Goal: Task Accomplishment & Management: Contribute content

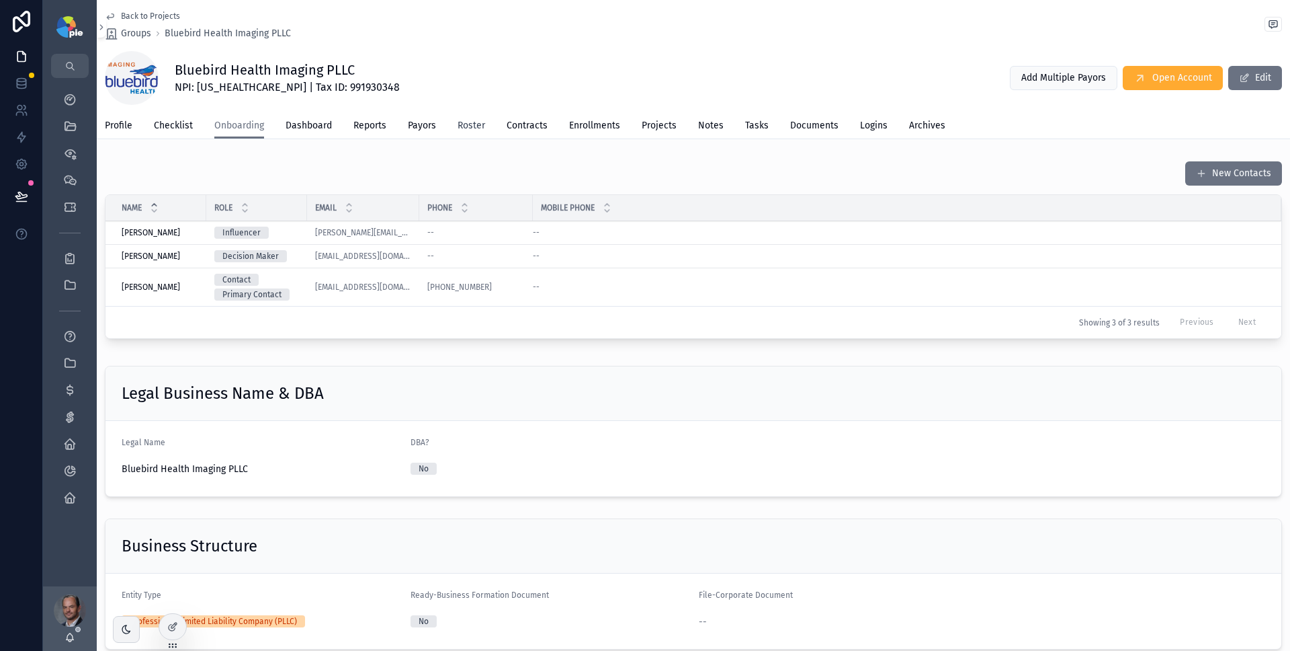
click at [478, 132] on link "Roster" at bounding box center [472, 127] width 28 height 27
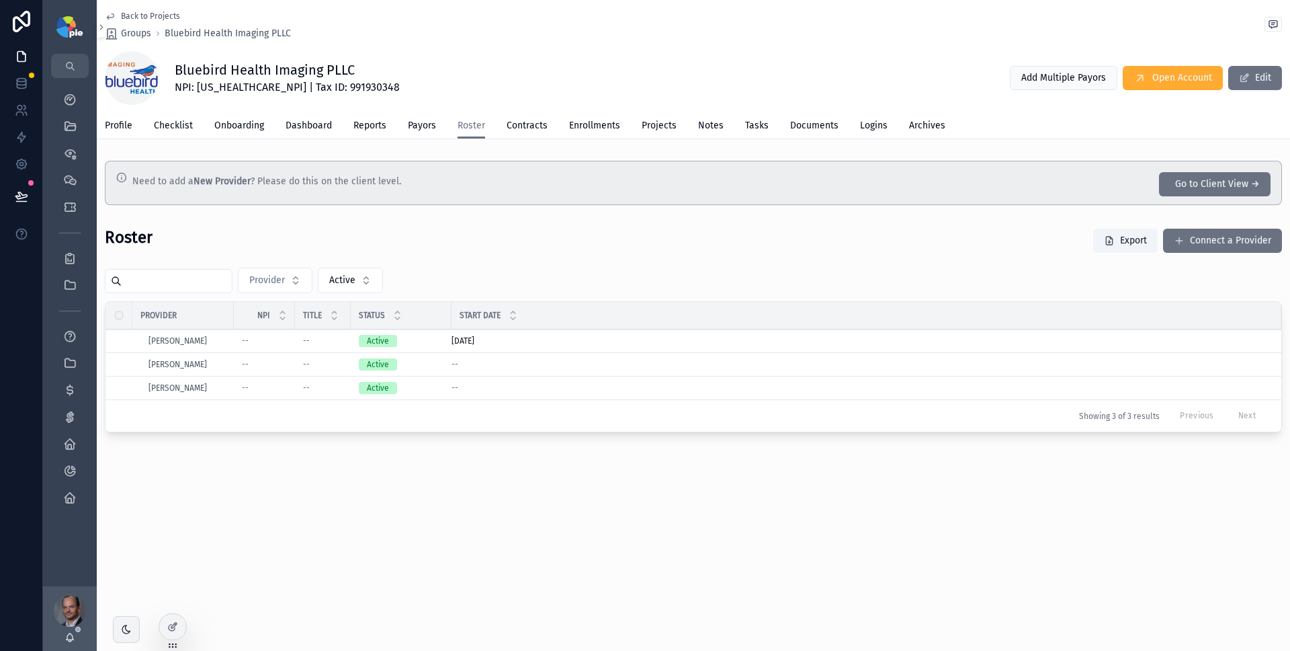
click at [0, 0] on span "Provider Details" at bounding box center [0, 0] width 0 height 0
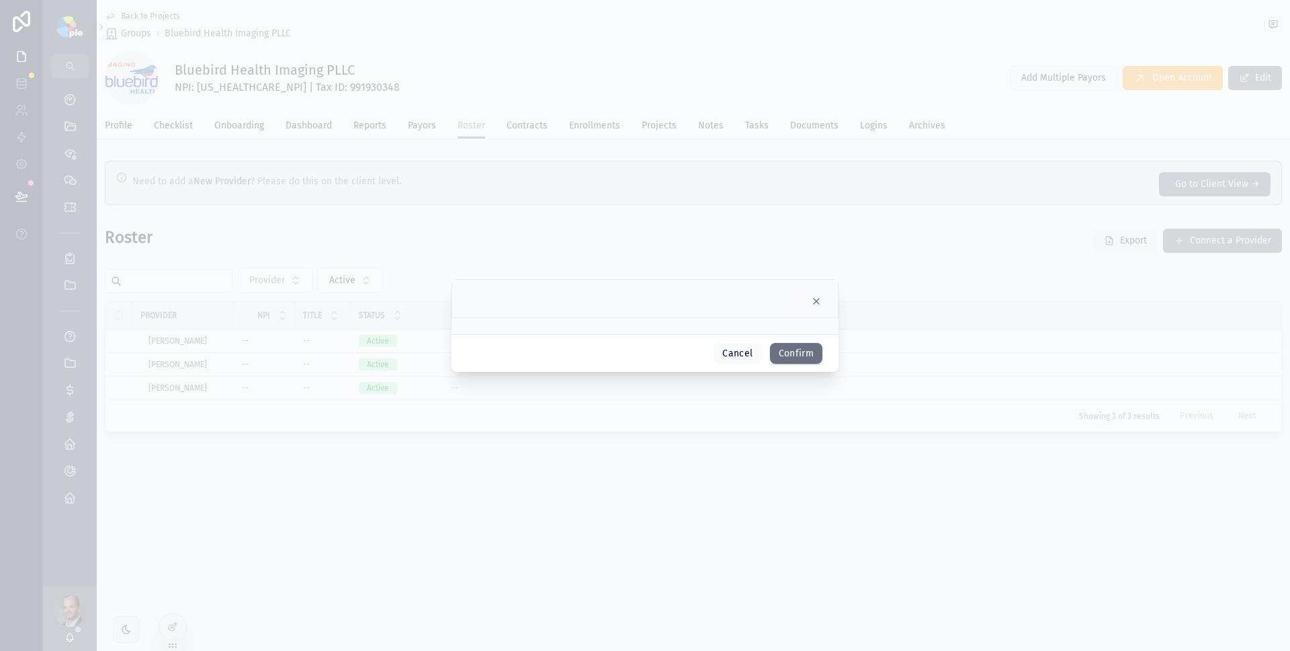
click at [817, 300] on icon at bounding box center [816, 300] width 5 height 5
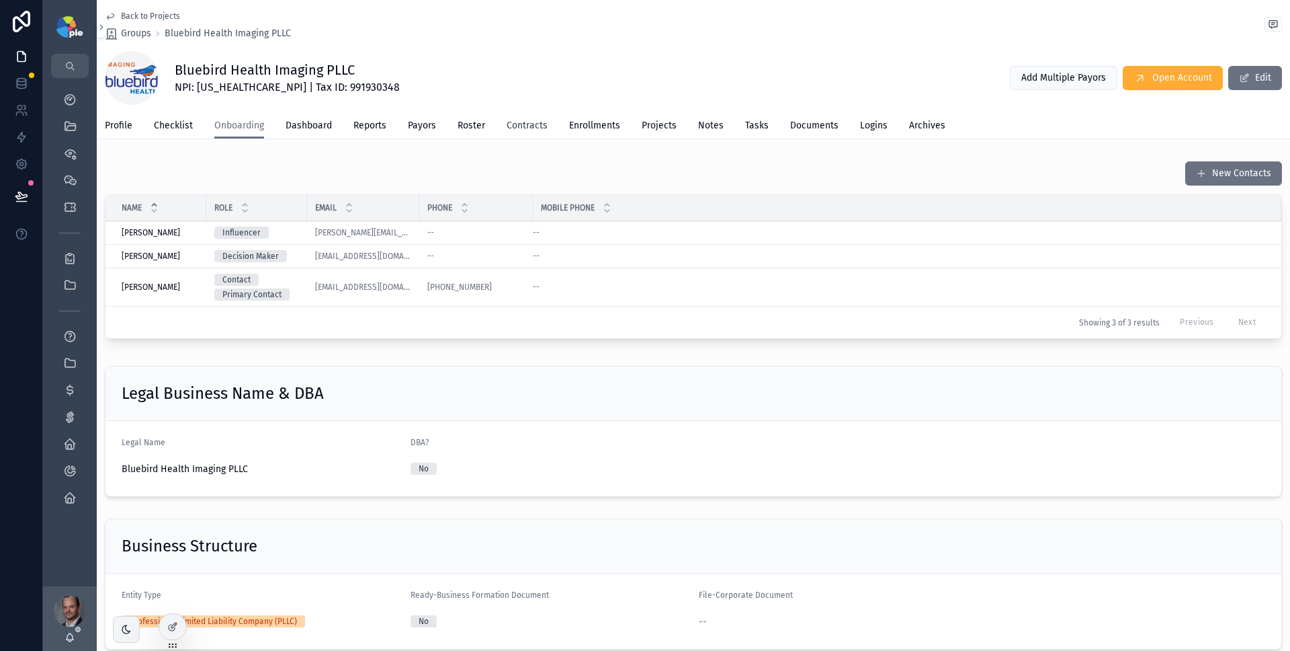
click at [522, 128] on span "Contracts" at bounding box center [527, 125] width 41 height 13
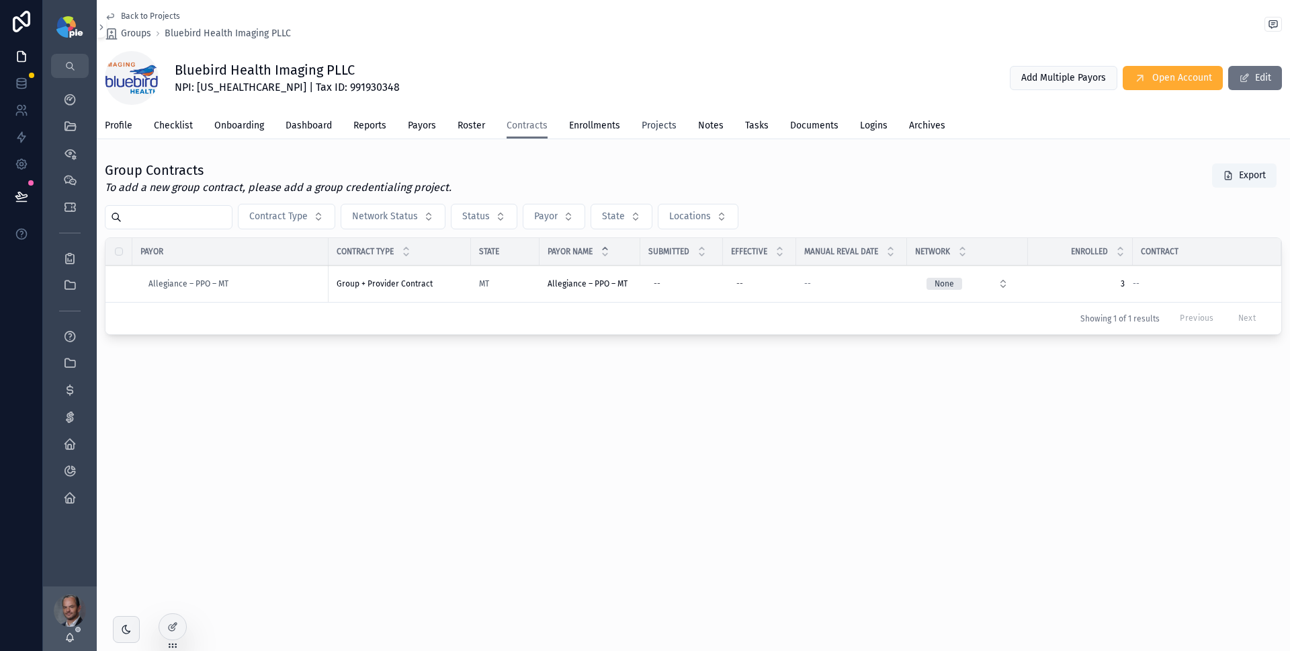
click at [673, 125] on span "Projects" at bounding box center [659, 125] width 35 height 13
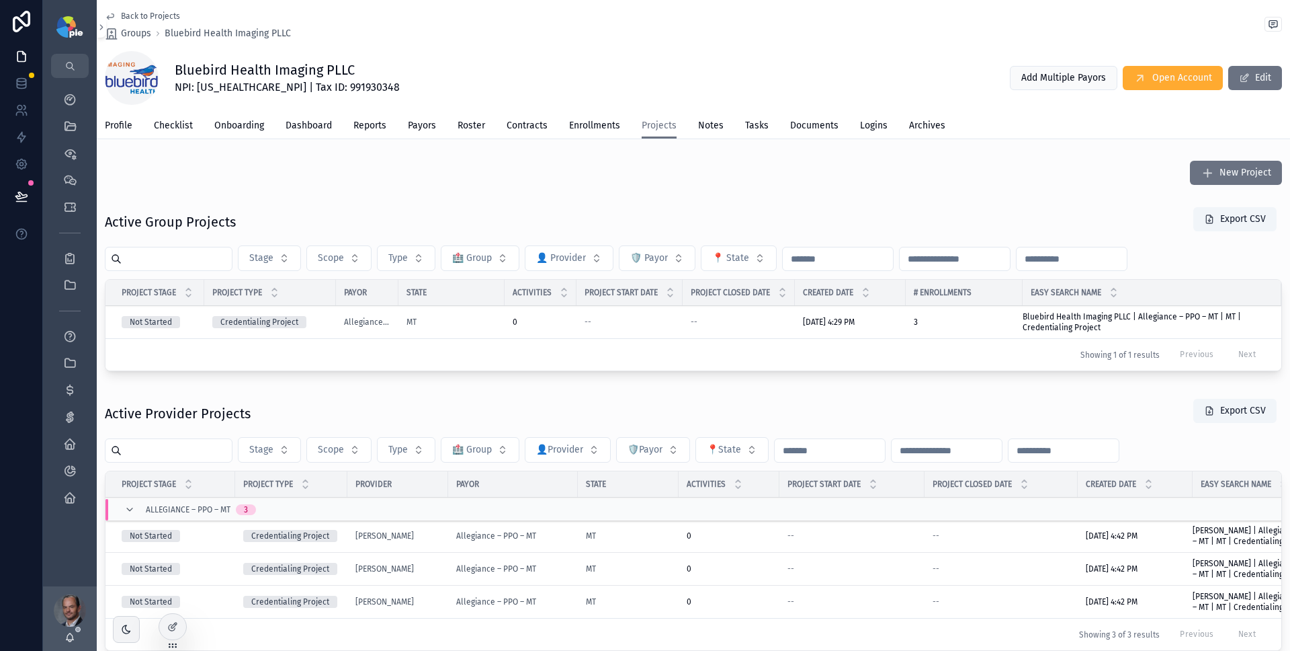
click at [730, 321] on div "--" at bounding box center [739, 322] width 96 height 11
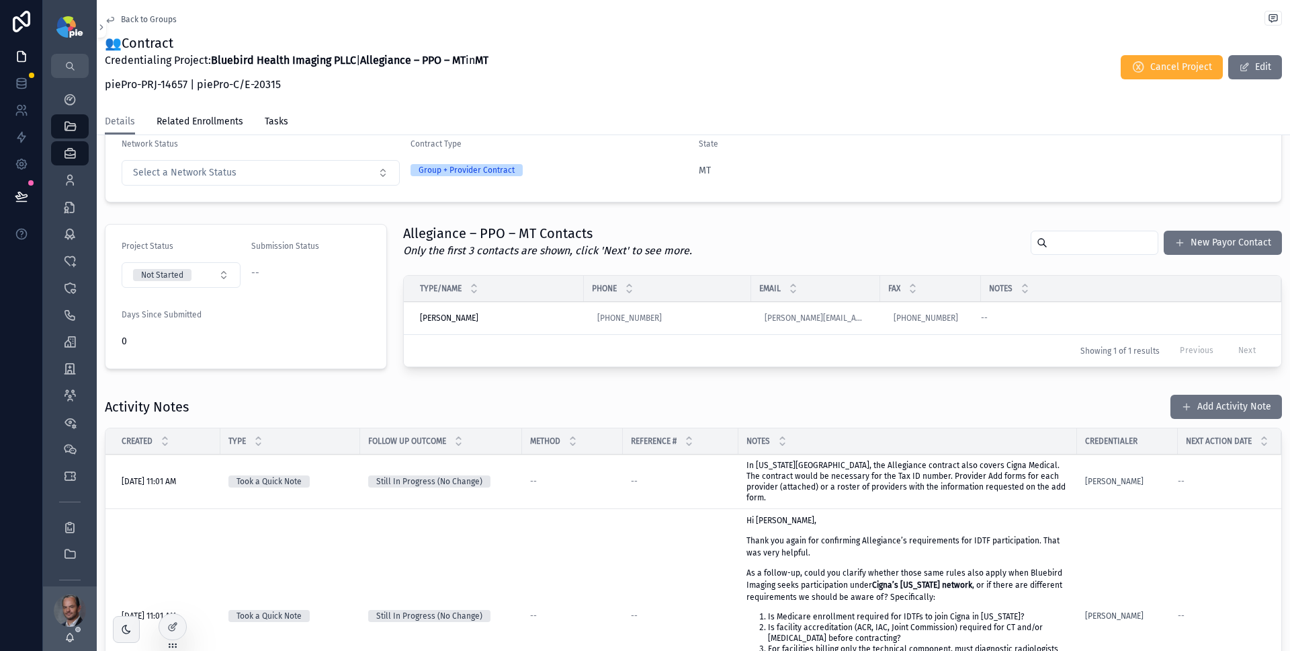
scroll to position [272, 0]
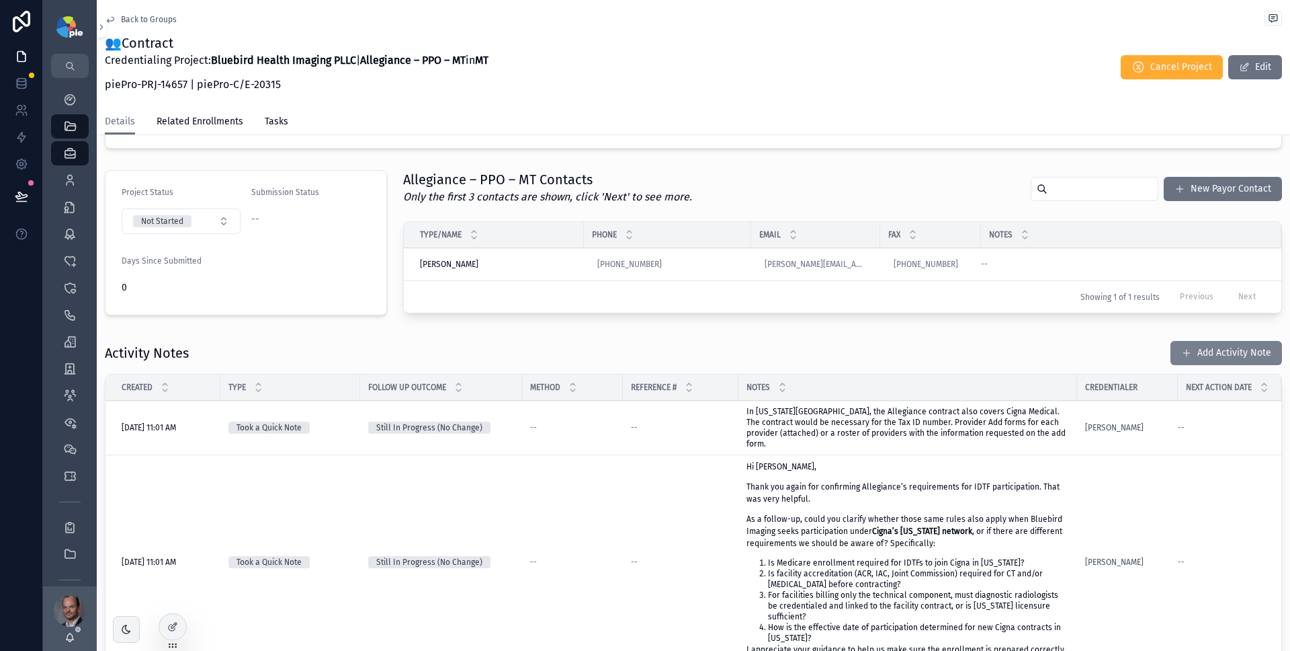
click at [1217, 349] on button "Add Activity Note" at bounding box center [1227, 353] width 112 height 24
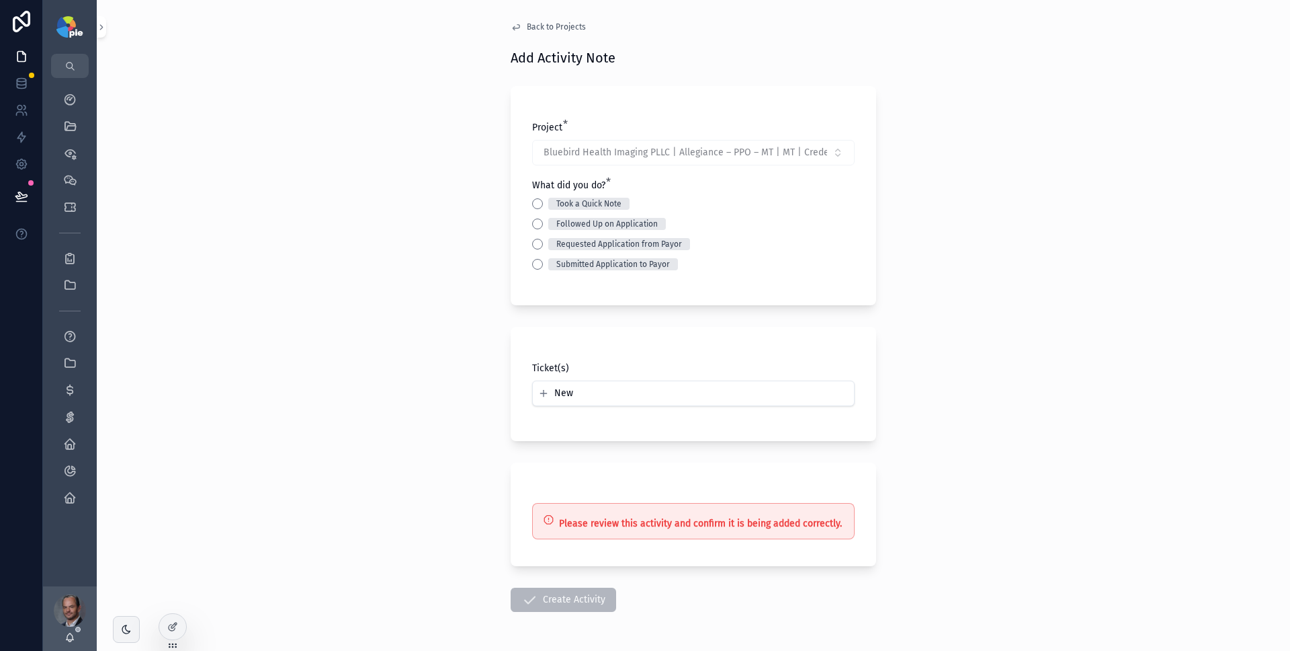
click at [596, 206] on div "Took a Quick Note" at bounding box center [589, 204] width 65 height 12
click at [543, 206] on button "Took a Quick Note" at bounding box center [537, 203] width 11 height 11
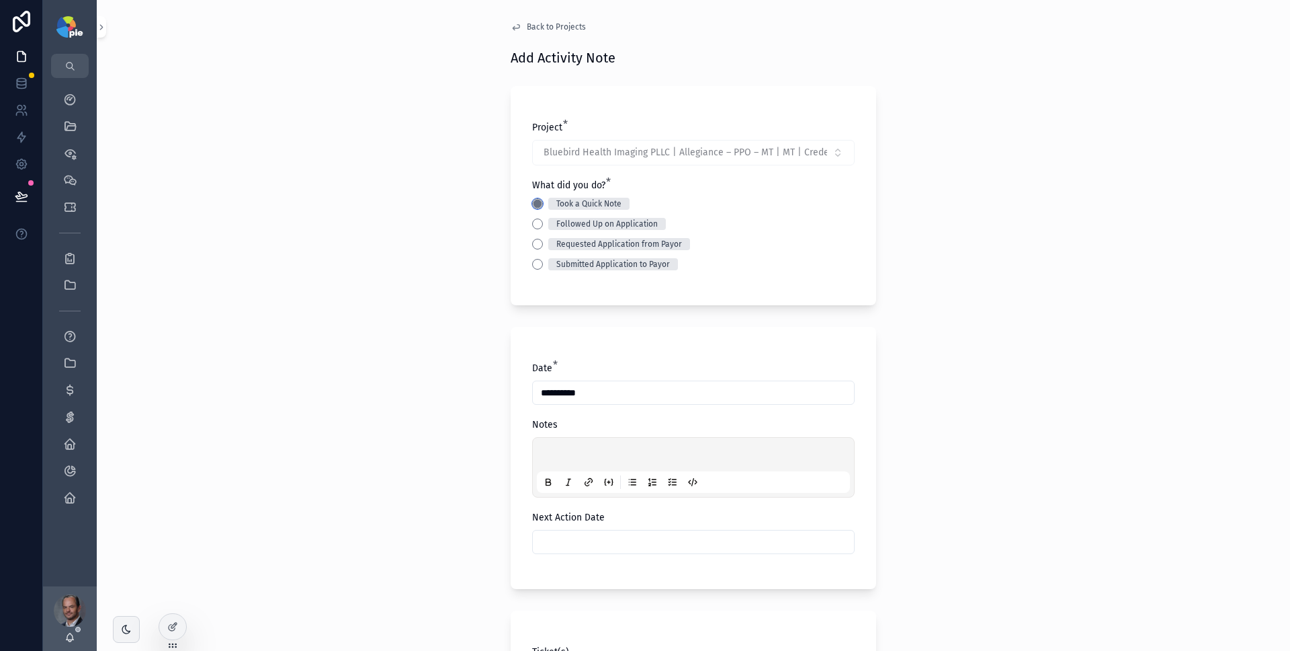
scroll to position [125, 0]
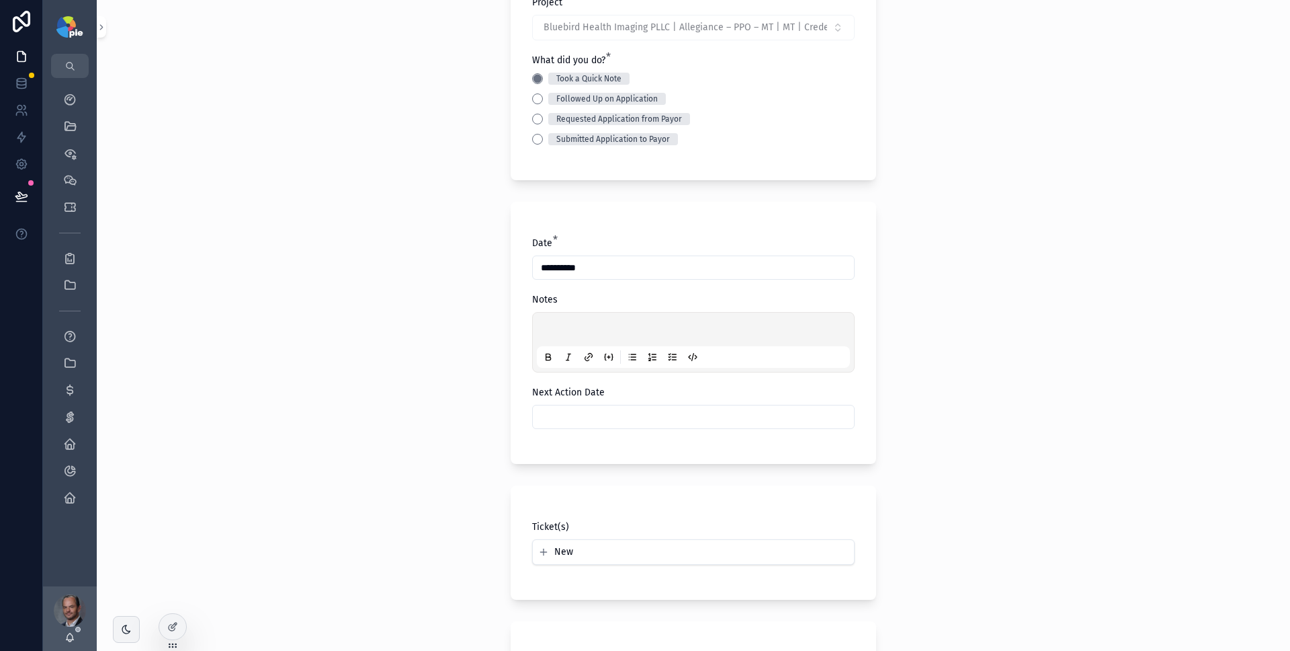
click at [618, 327] on p "scrollable content" at bounding box center [696, 331] width 313 height 13
drag, startPoint x: 559, startPoint y: 327, endPoint x: 510, endPoint y: 324, distance: 49.2
click at [511, 324] on div "**********" at bounding box center [694, 333] width 366 height 262
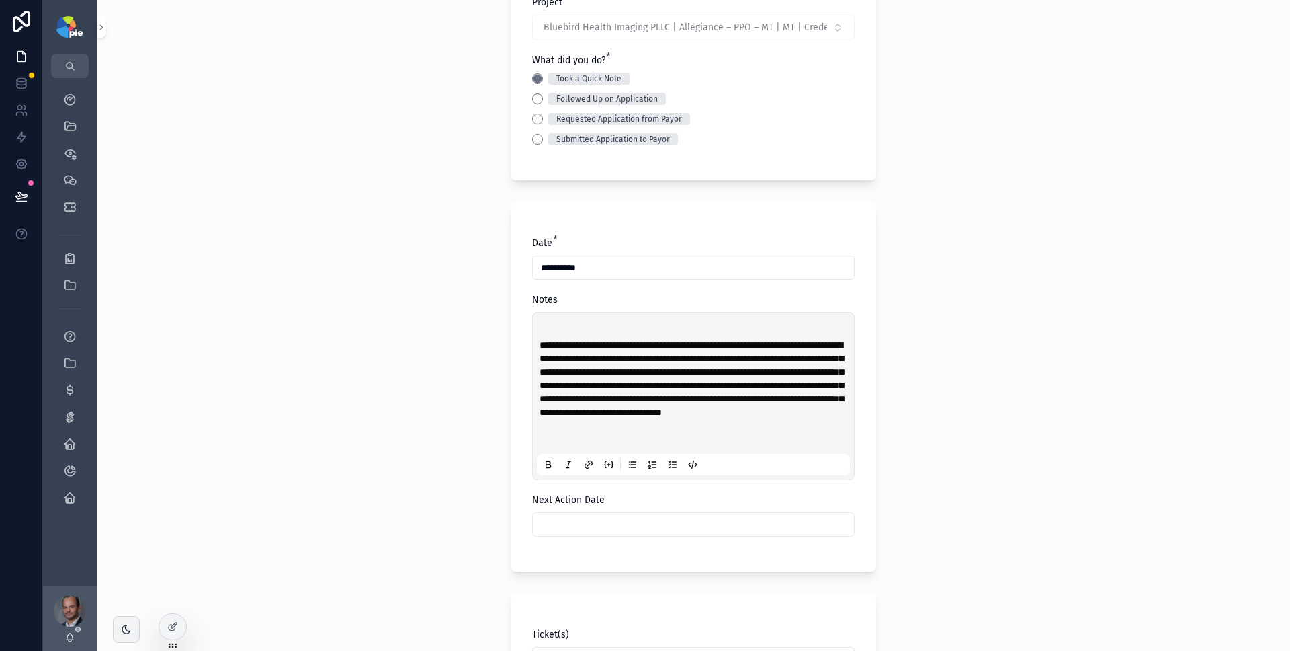
click at [654, 317] on div "**********" at bounding box center [693, 396] width 313 height 159
click at [540, 342] on span "**********" at bounding box center [692, 378] width 304 height 77
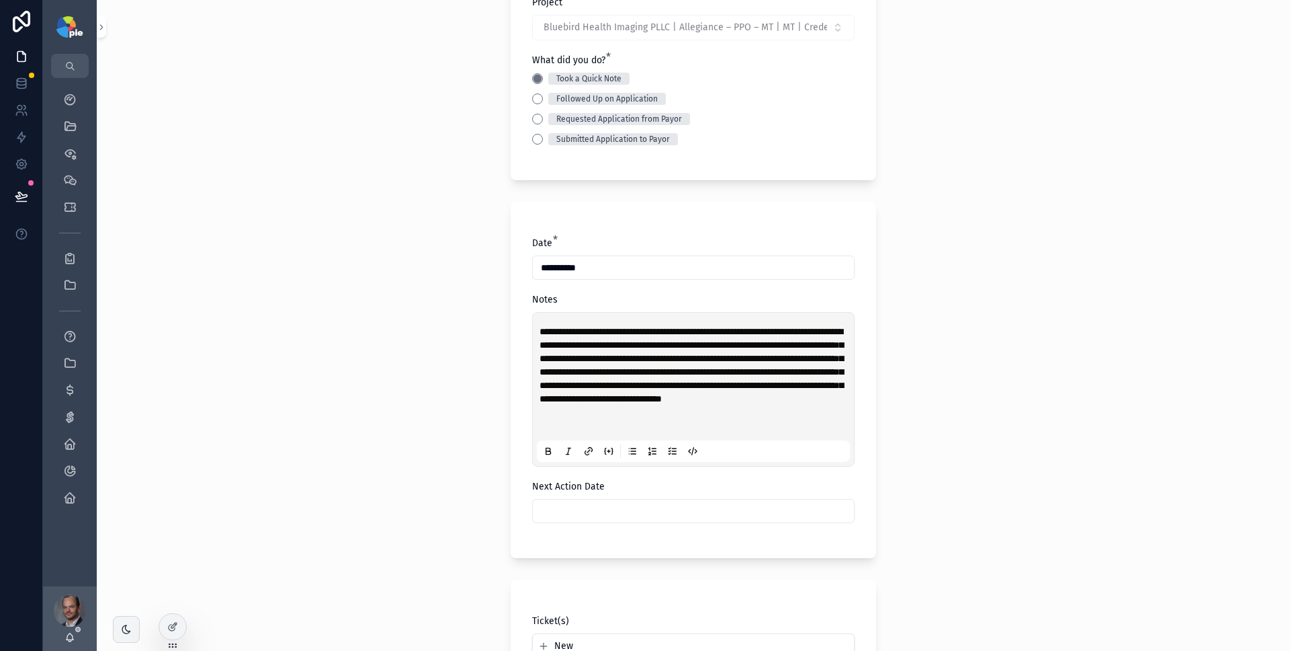
click at [611, 329] on span "**********" at bounding box center [692, 365] width 304 height 77
drag, startPoint x: 822, startPoint y: 419, endPoint x: 818, endPoint y: 438, distance: 19.9
click at [818, 432] on div "**********" at bounding box center [696, 379] width 313 height 108
click at [782, 432] on p "scrollable content" at bounding box center [696, 425] width 313 height 13
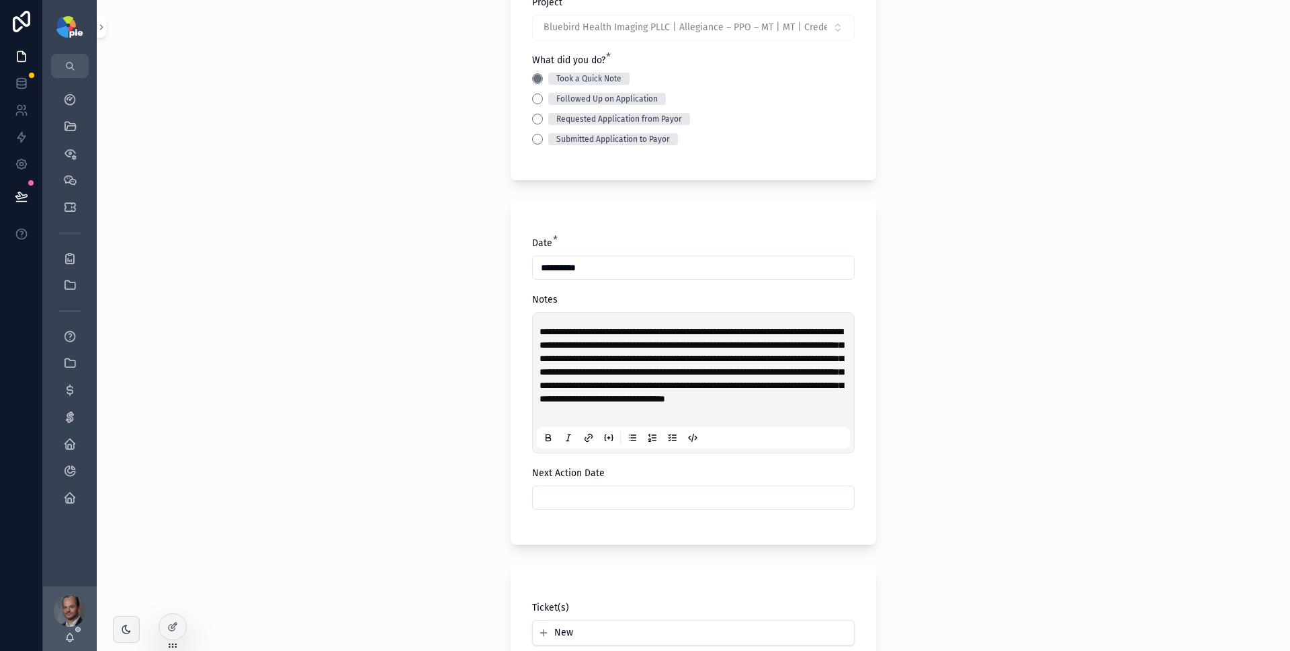
scroll to position [202, 0]
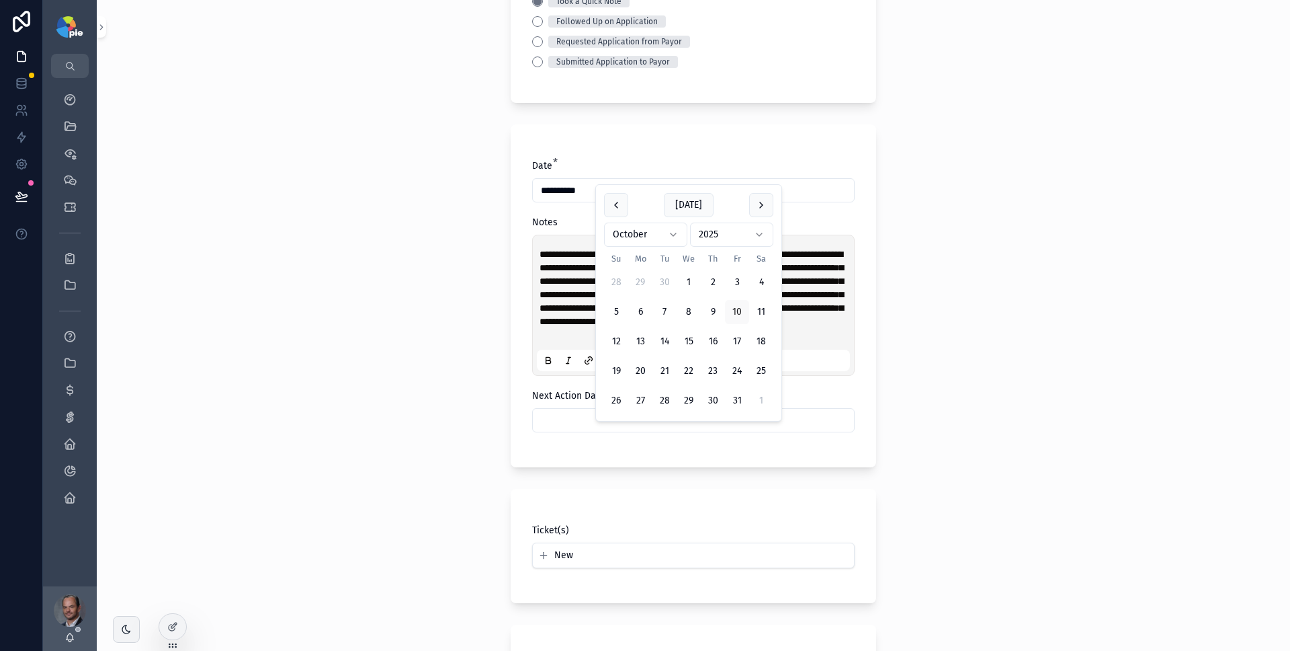
click at [673, 429] on input "scrollable content" at bounding box center [693, 420] width 321 height 19
click at [642, 339] on button "13" at bounding box center [640, 341] width 24 height 24
type input "**********"
click at [983, 371] on div "**********" at bounding box center [694, 123] width 1194 height 651
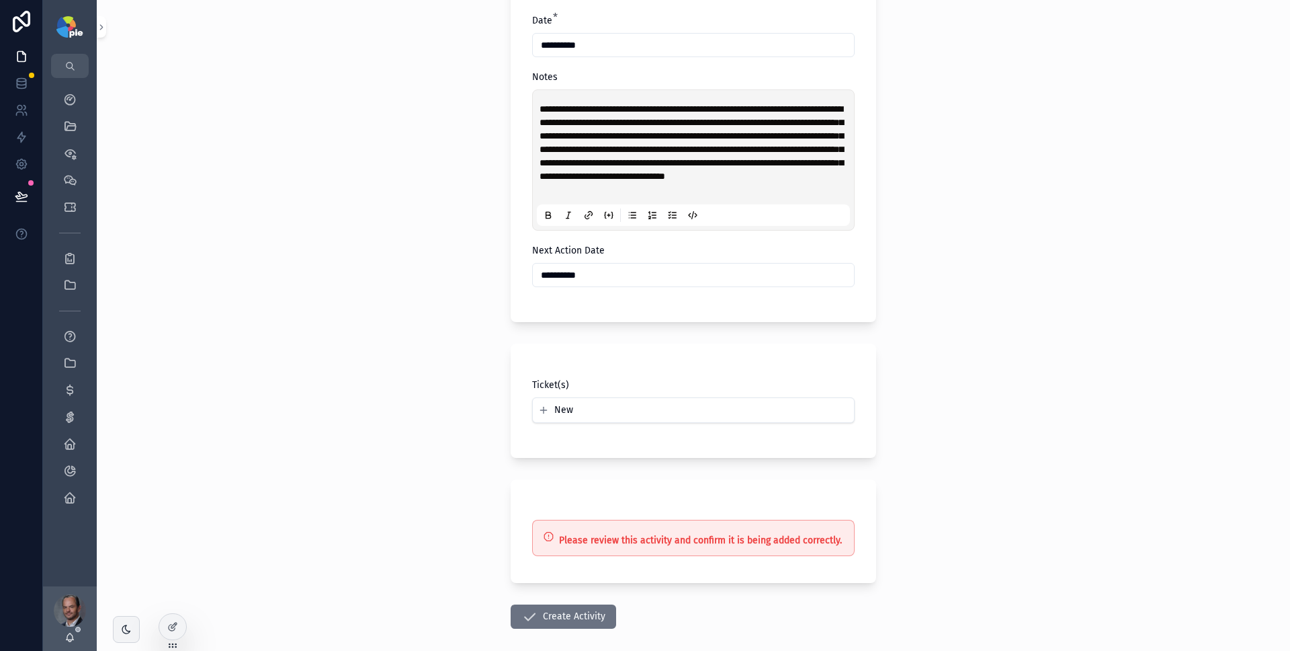
scroll to position [425, 0]
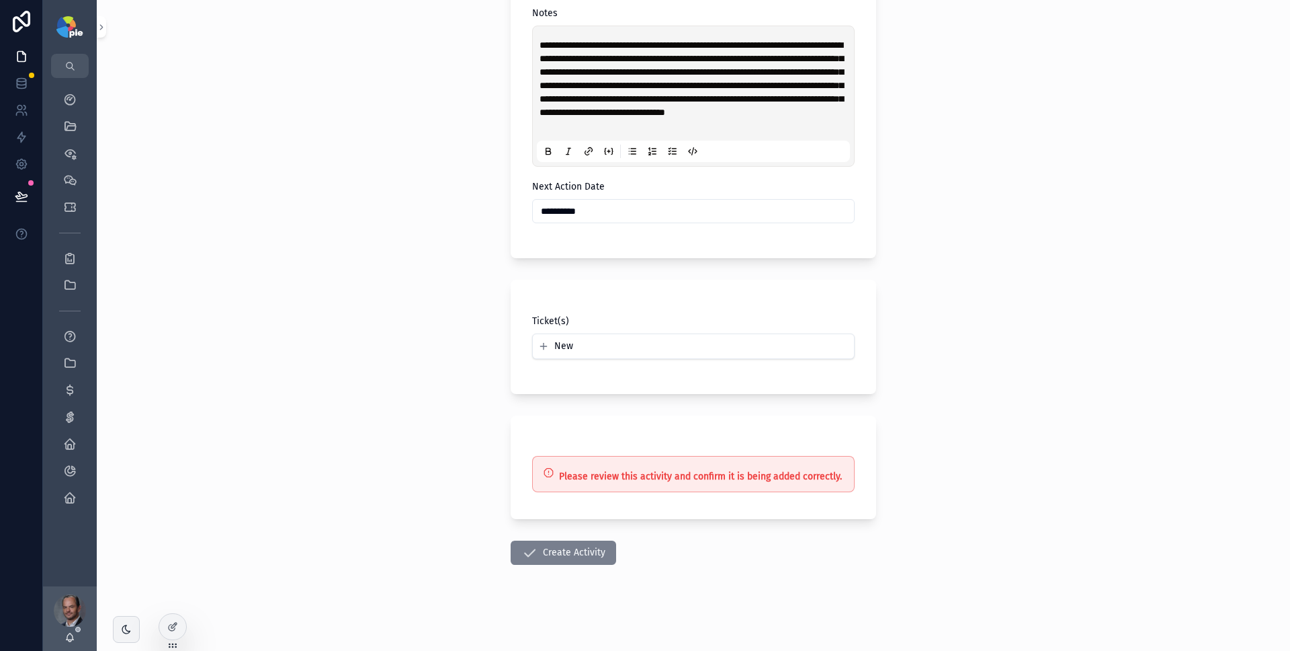
click at [585, 553] on button "Create Activity" at bounding box center [564, 552] width 106 height 24
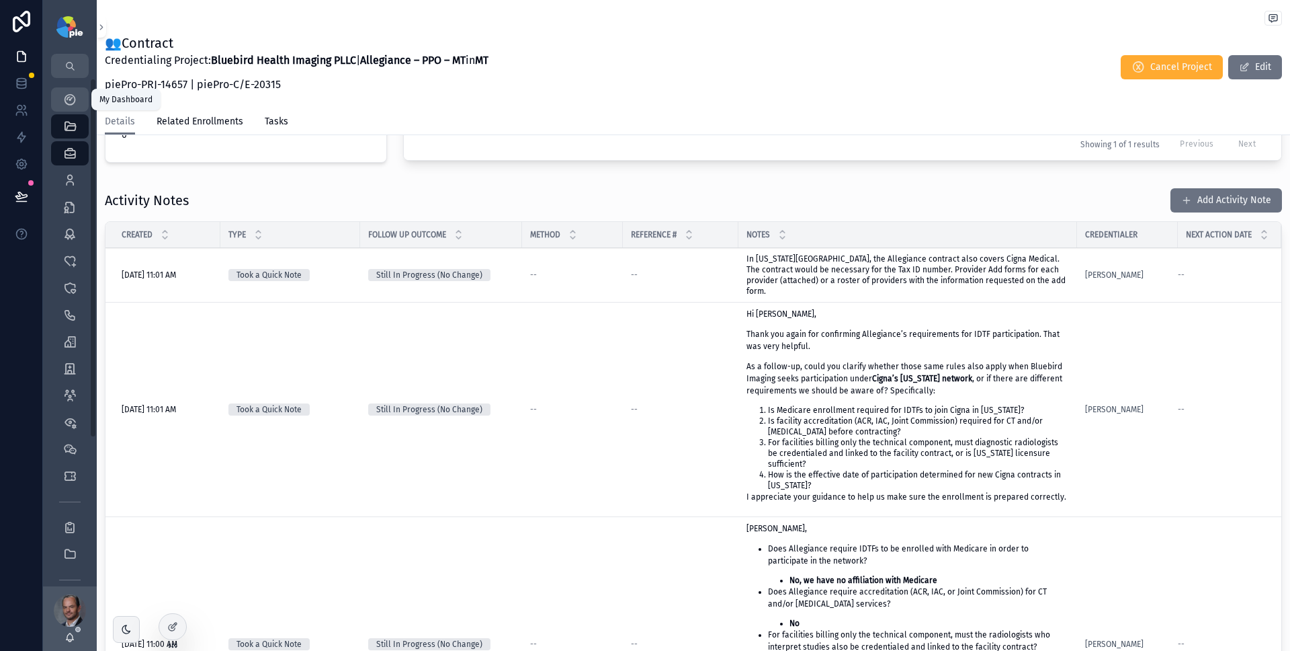
click at [74, 91] on div "My Dashboard" at bounding box center [70, 100] width 22 height 22
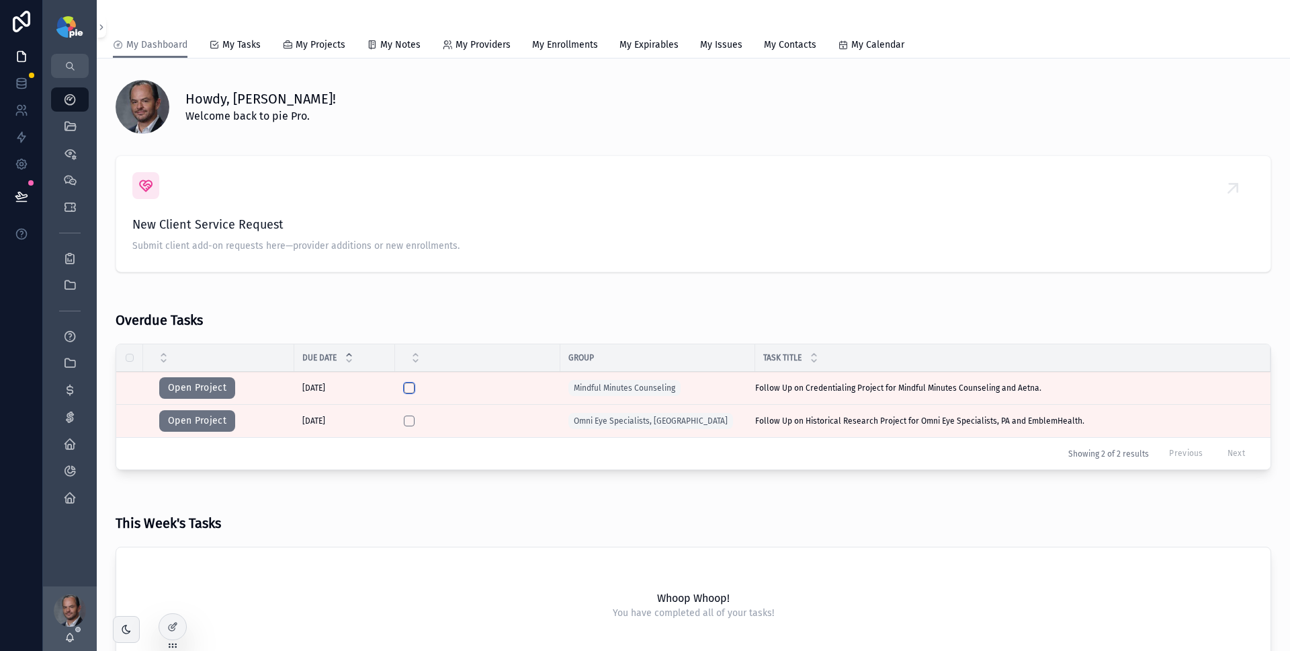
click at [408, 389] on button "scrollable content" at bounding box center [409, 387] width 11 height 11
click at [410, 417] on button "scrollable content" at bounding box center [409, 420] width 11 height 11
click at [631, 301] on div "Overdue Tasks" at bounding box center [694, 315] width 1156 height 42
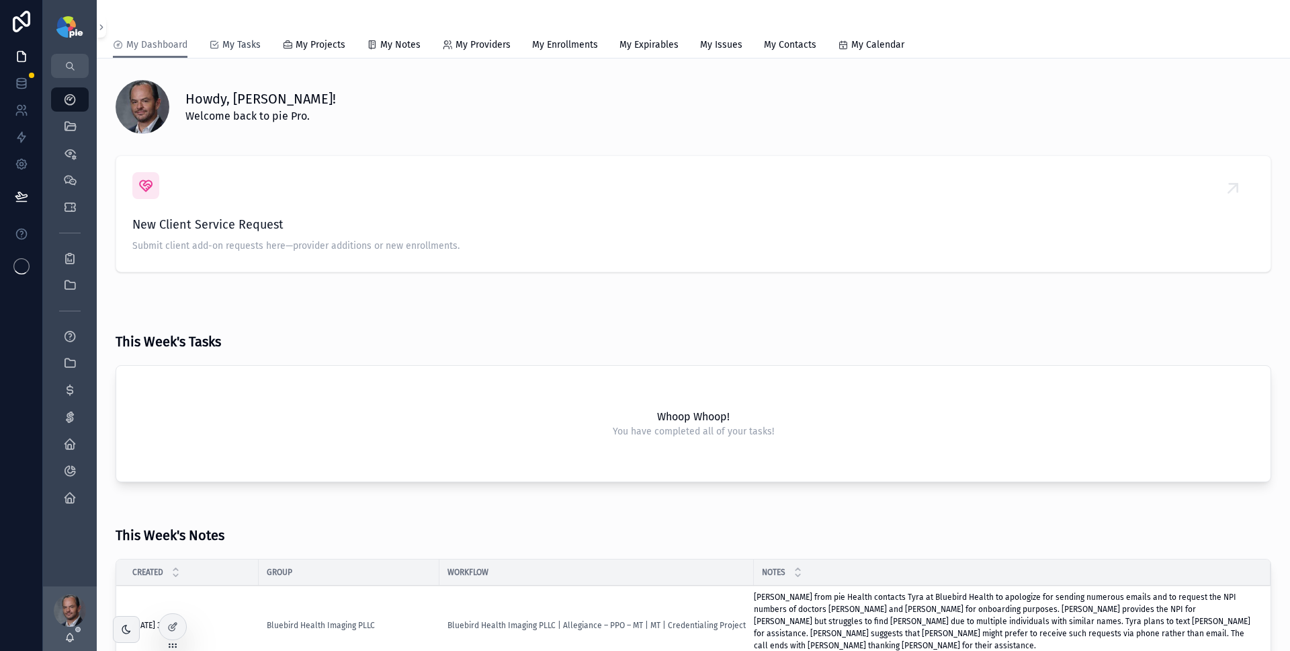
click at [247, 36] on link "My Tasks" at bounding box center [235, 46] width 52 height 27
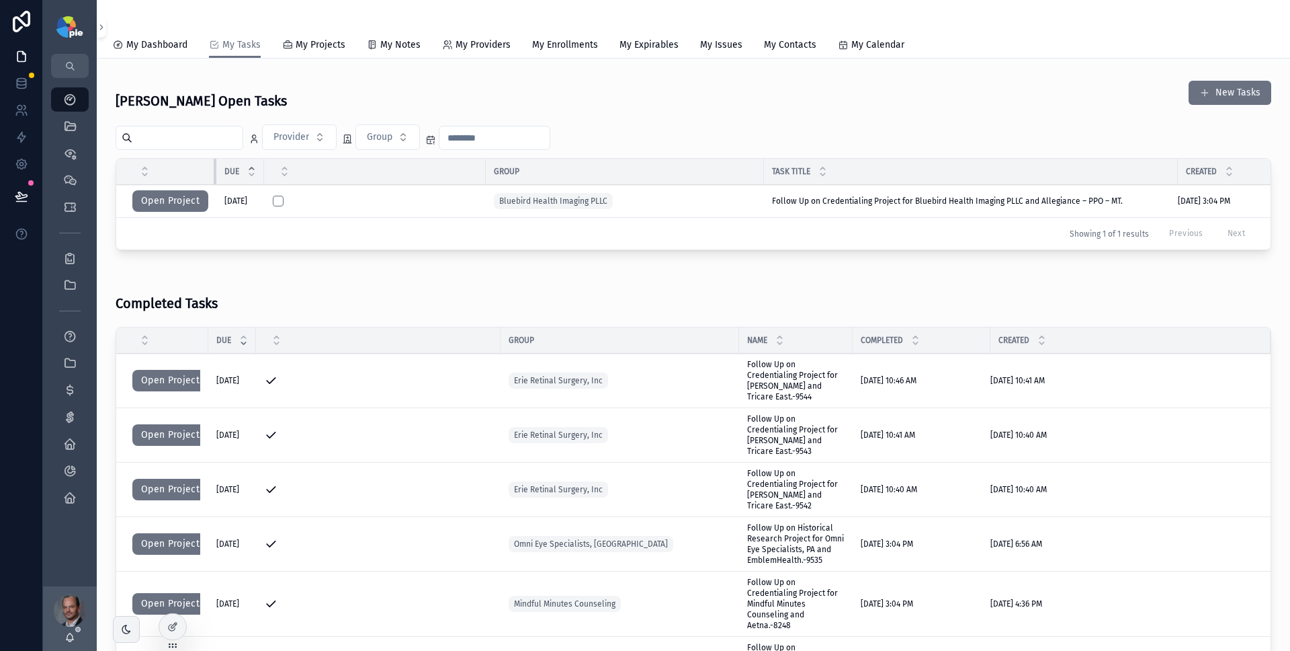
drag, startPoint x: 190, startPoint y: 173, endPoint x: 220, endPoint y: 171, distance: 29.7
click at [220, 171] on tr "Due Group Task Title Created" at bounding box center [729, 172] width 1227 height 26
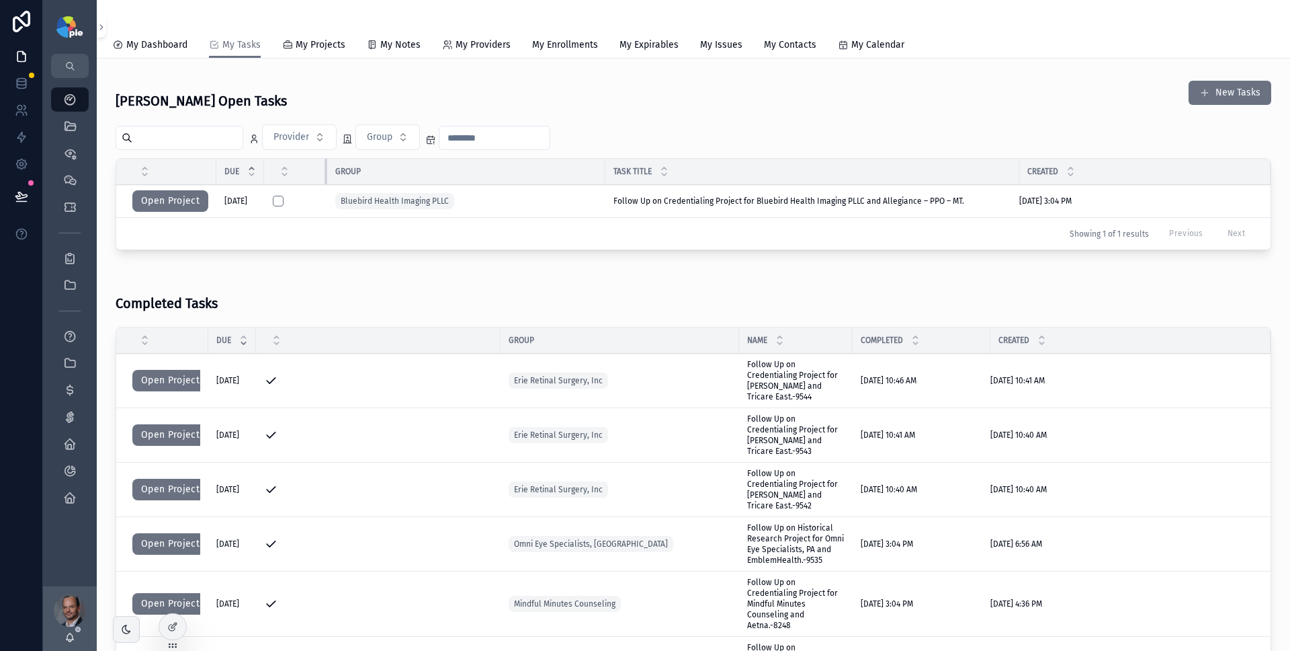
drag, startPoint x: 491, startPoint y: 171, endPoint x: 333, endPoint y: 174, distance: 158.7
click at [330, 174] on div "scrollable content" at bounding box center [327, 172] width 5 height 26
drag, startPoint x: 610, startPoint y: 170, endPoint x: 497, endPoint y: 179, distance: 112.6
click at [497, 179] on div "scrollable content" at bounding box center [495, 172] width 5 height 26
click at [320, 43] on span "My Projects" at bounding box center [321, 44] width 50 height 13
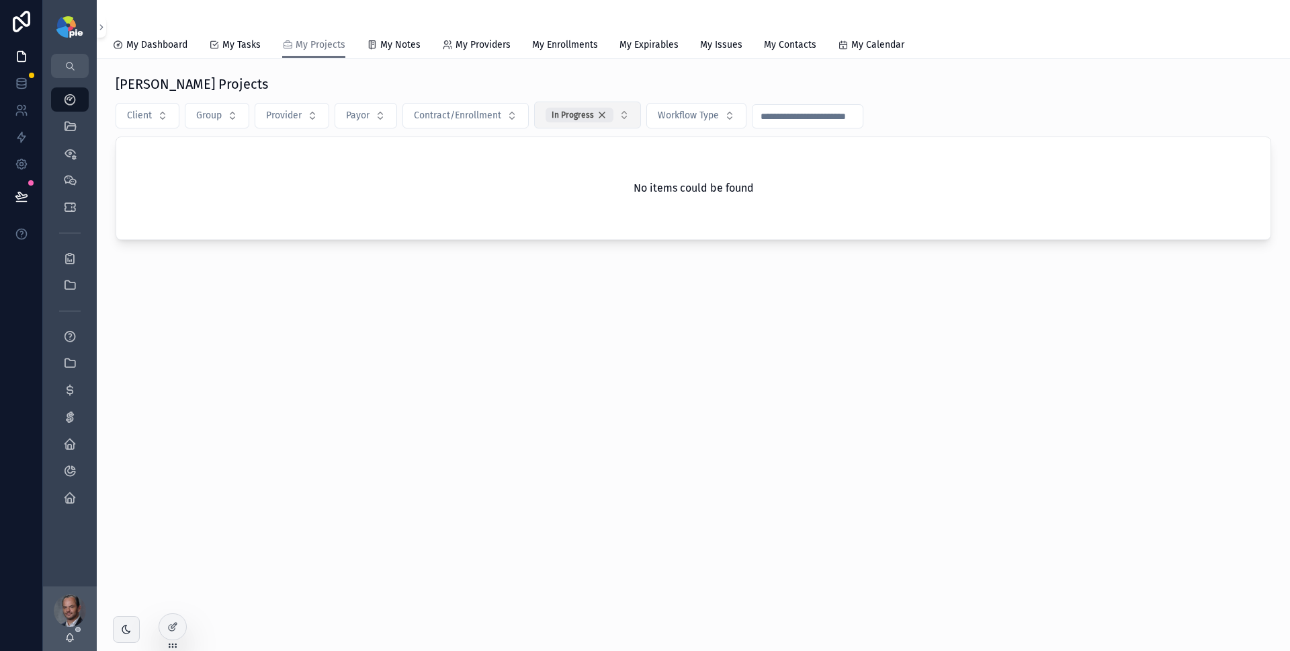
click at [604, 115] on div "In Progress" at bounding box center [580, 115] width 68 height 15
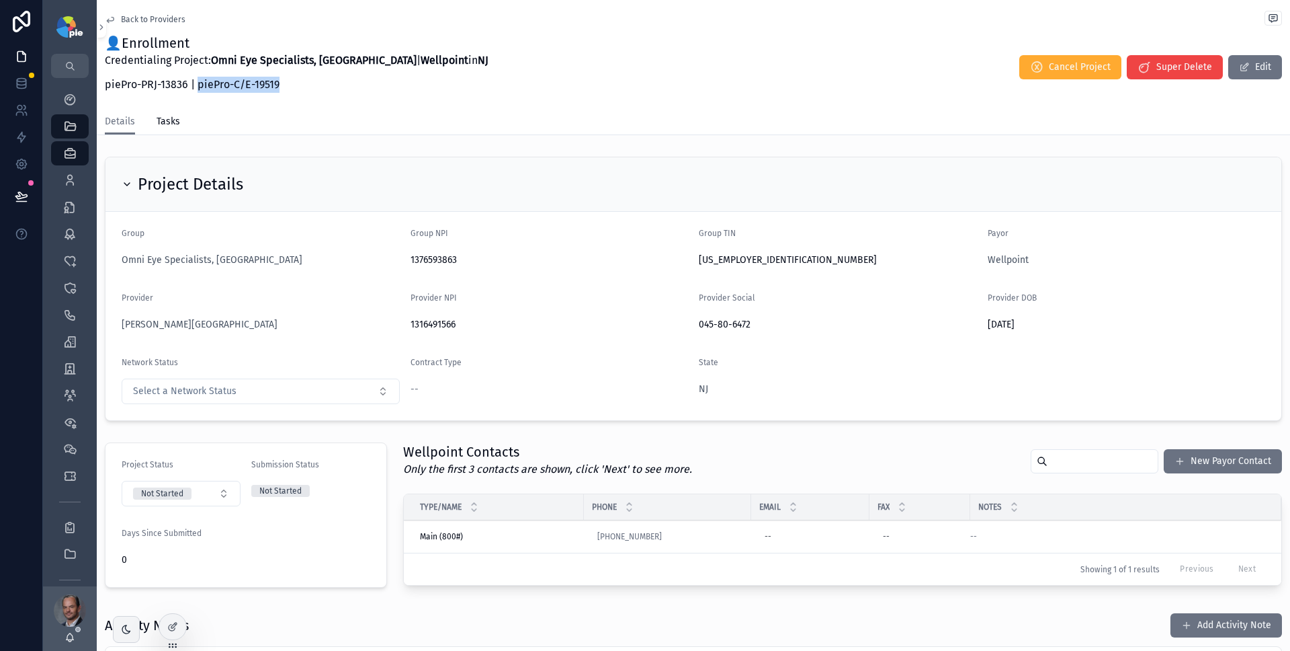
drag, startPoint x: 302, startPoint y: 81, endPoint x: 199, endPoint y: 85, distance: 102.9
click at [199, 85] on p "piePro-PRJ-13836 | piePro-C/E-19519" at bounding box center [297, 85] width 384 height 16
copy p "piePro-C/E-19519"
